Goal: Navigation & Orientation: Find specific page/section

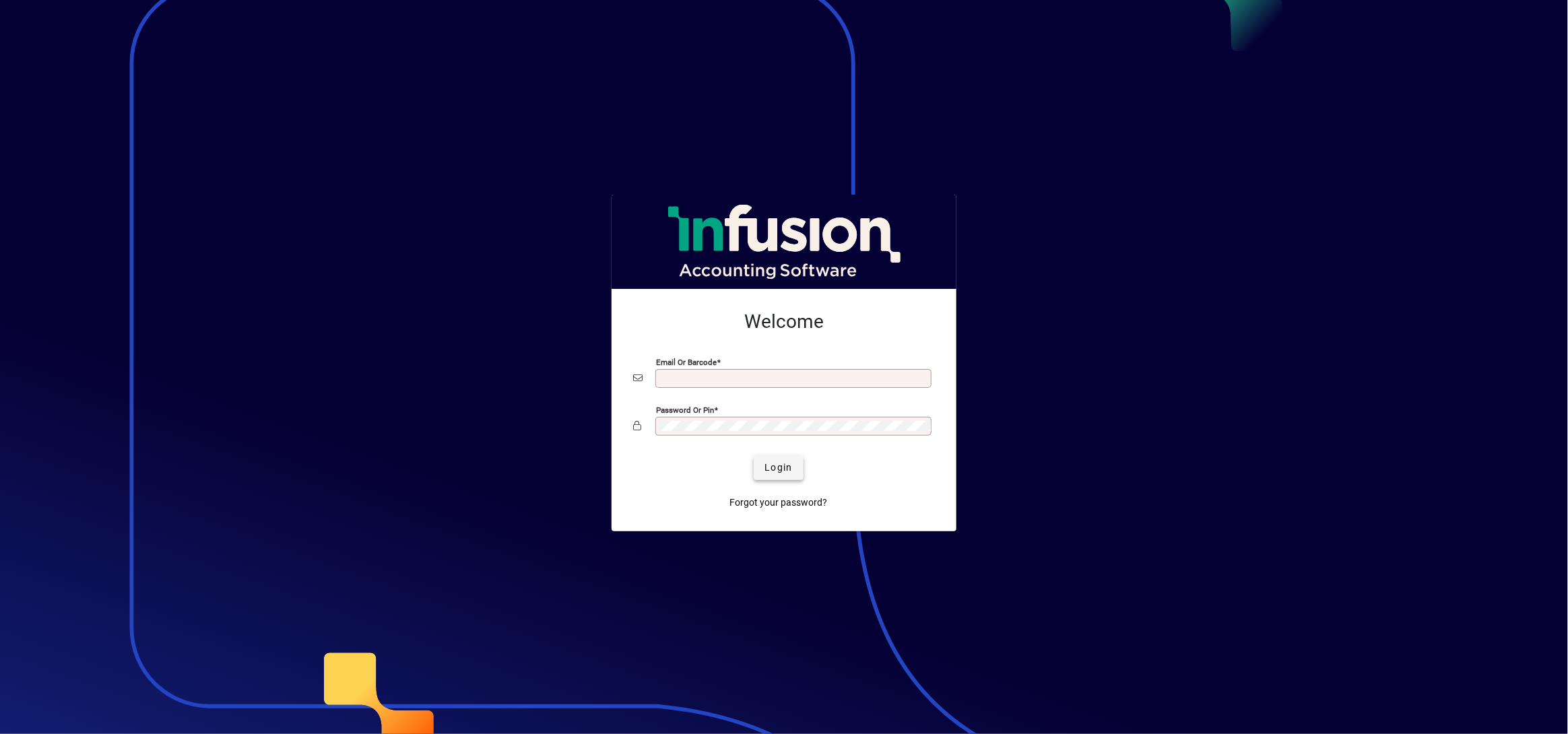
type input "**********"
click at [790, 476] on button "Login" at bounding box center [778, 468] width 49 height 24
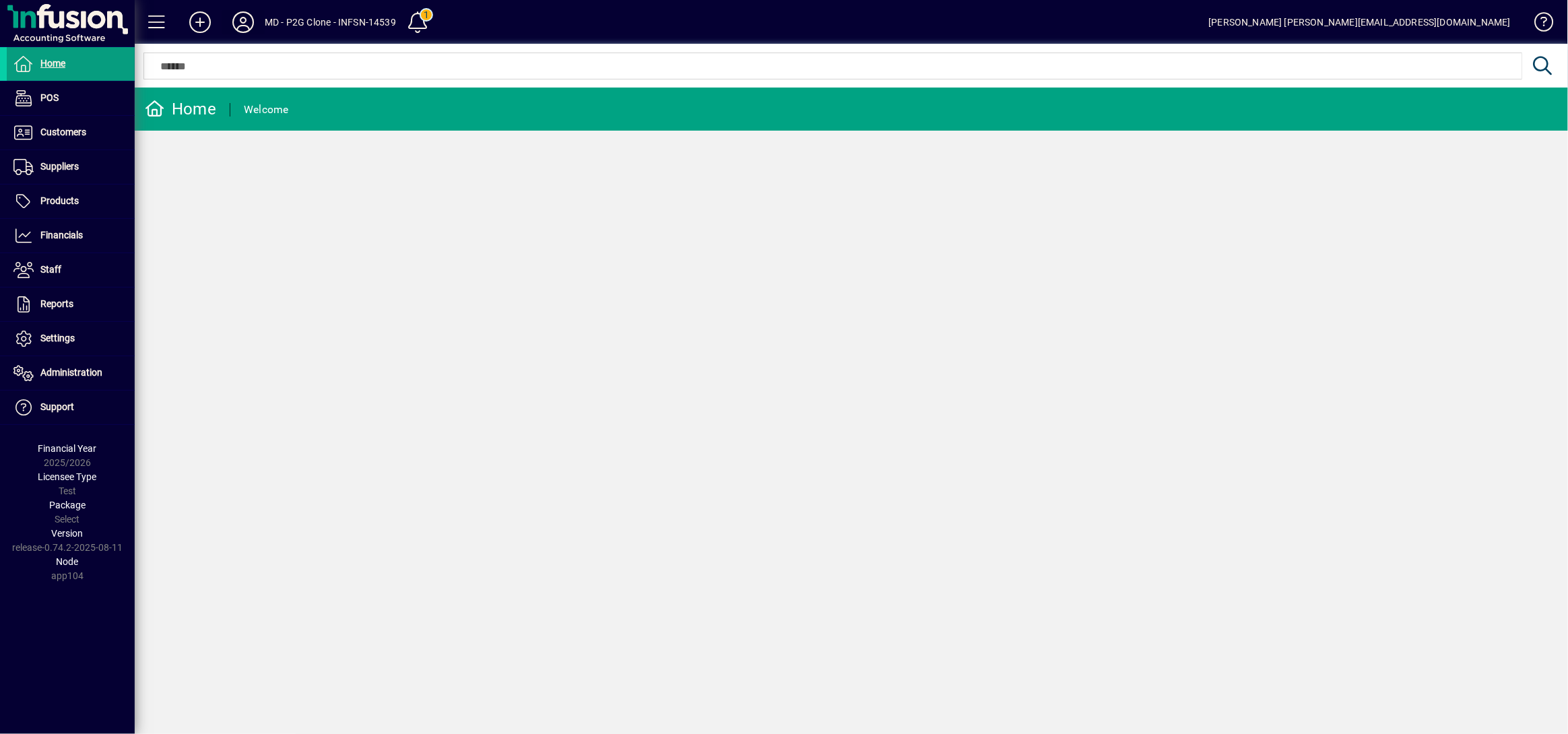
click at [245, 18] on icon at bounding box center [243, 22] width 27 height 22
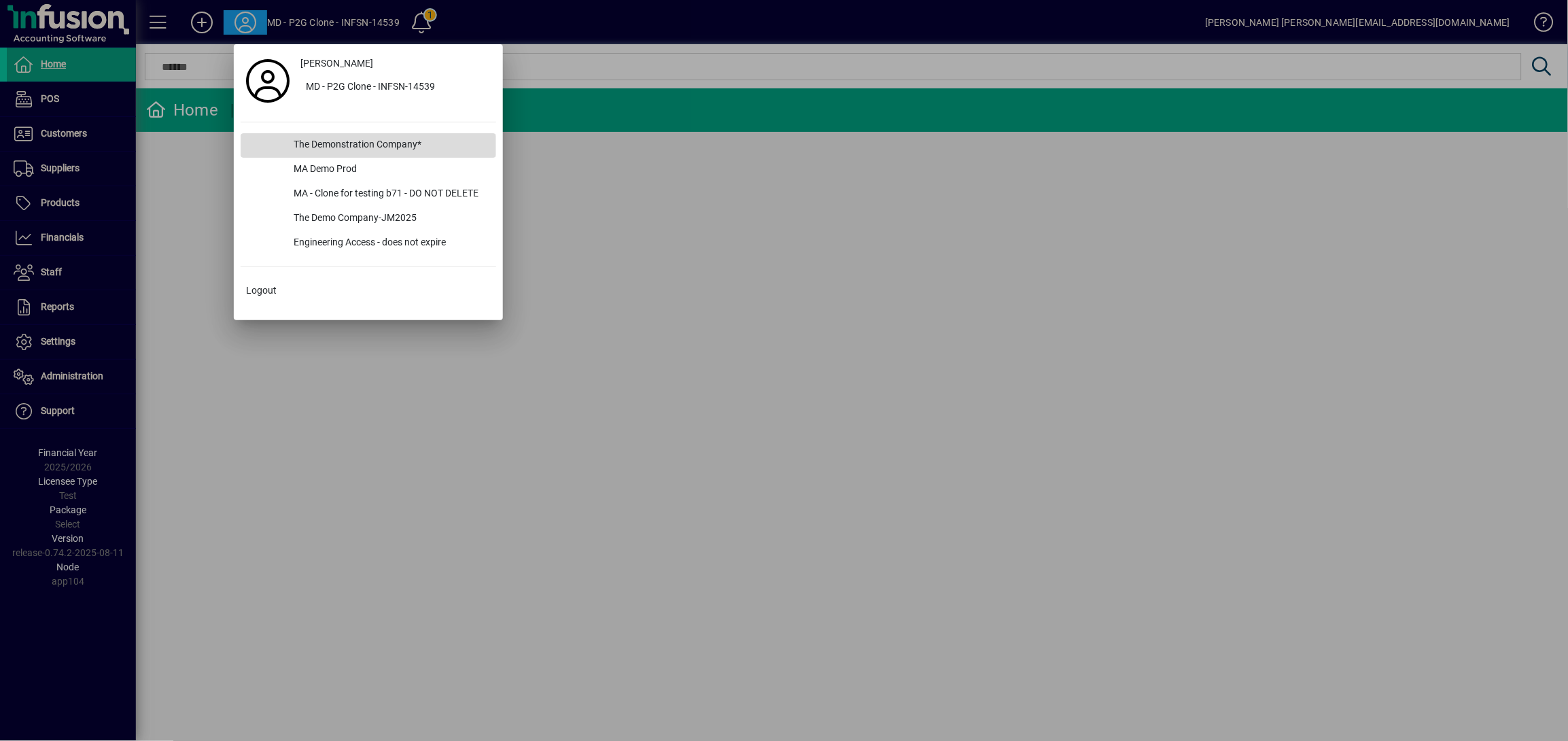
click at [324, 136] on div "The Demonstration Company*" at bounding box center [390, 146] width 213 height 25
